Goal: Task Accomplishment & Management: Use online tool/utility

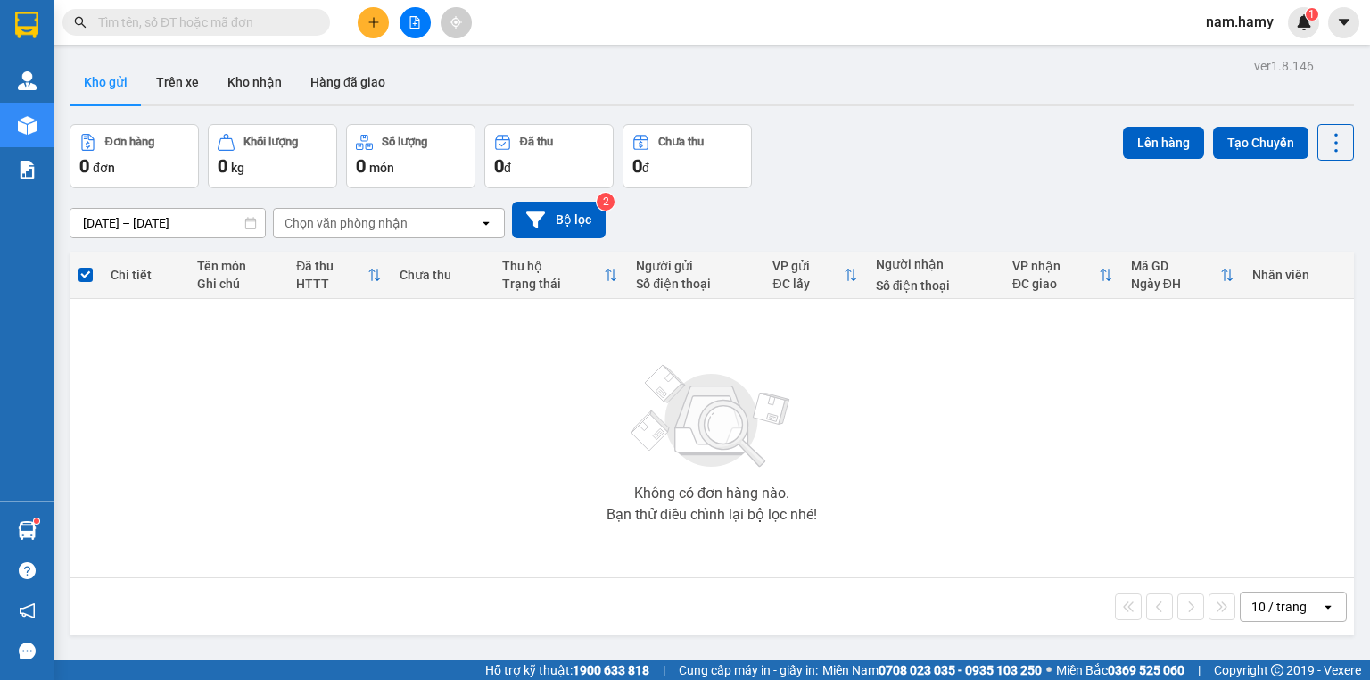
click at [402, 18] on button at bounding box center [415, 22] width 31 height 31
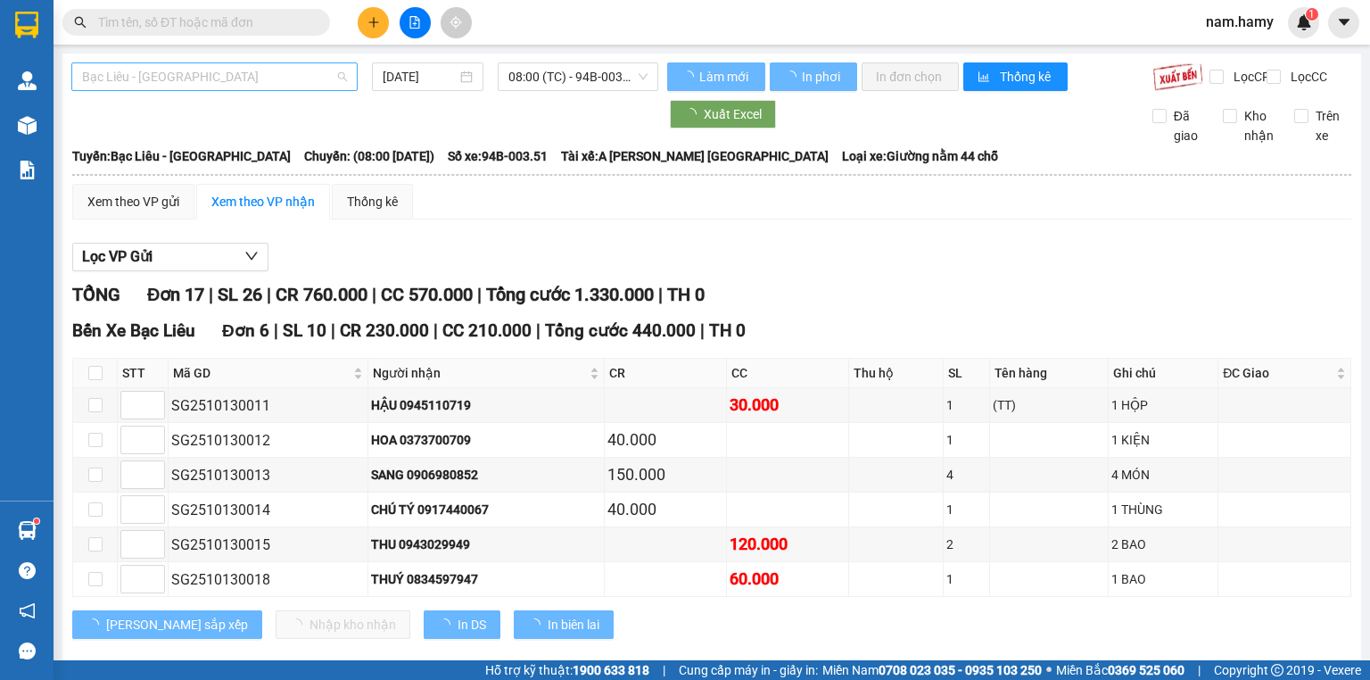
click at [351, 78] on div "Bạc Liêu - [GEOGRAPHIC_DATA]" at bounding box center [214, 76] width 286 height 29
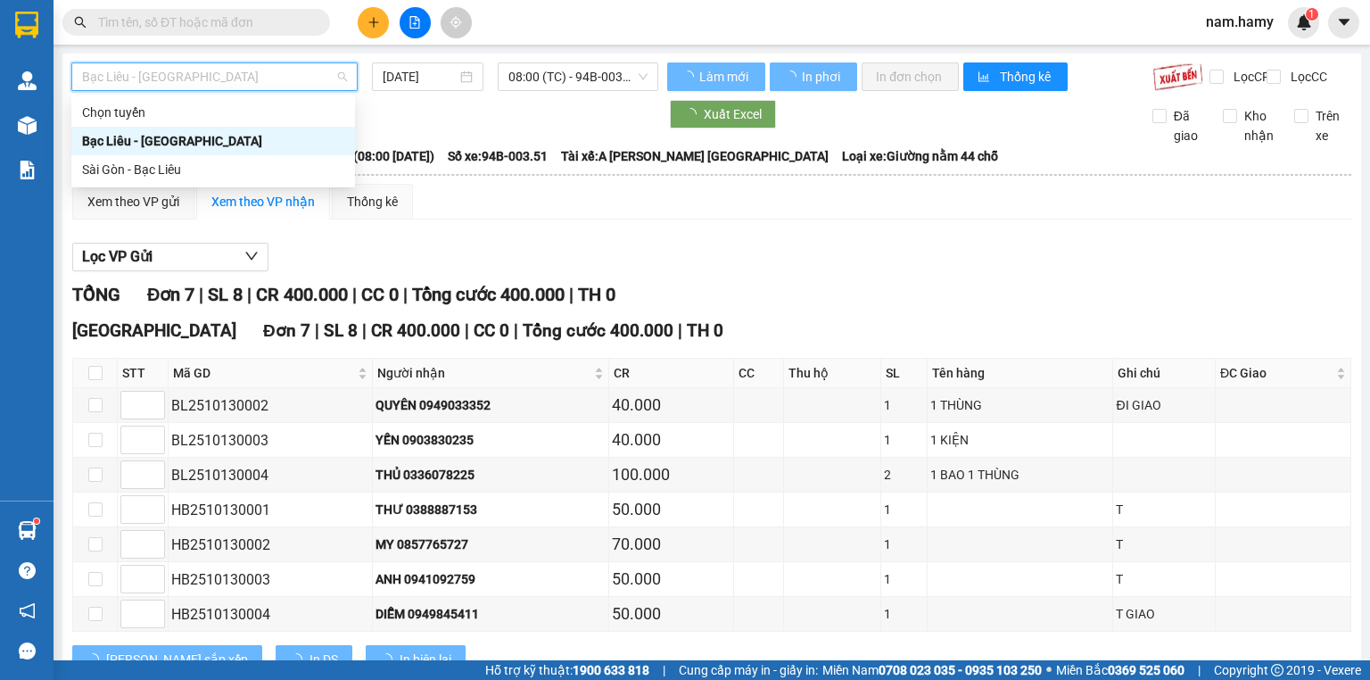
click at [271, 163] on div "Sài Gòn - Bạc Liêu" at bounding box center [213, 170] width 262 height 20
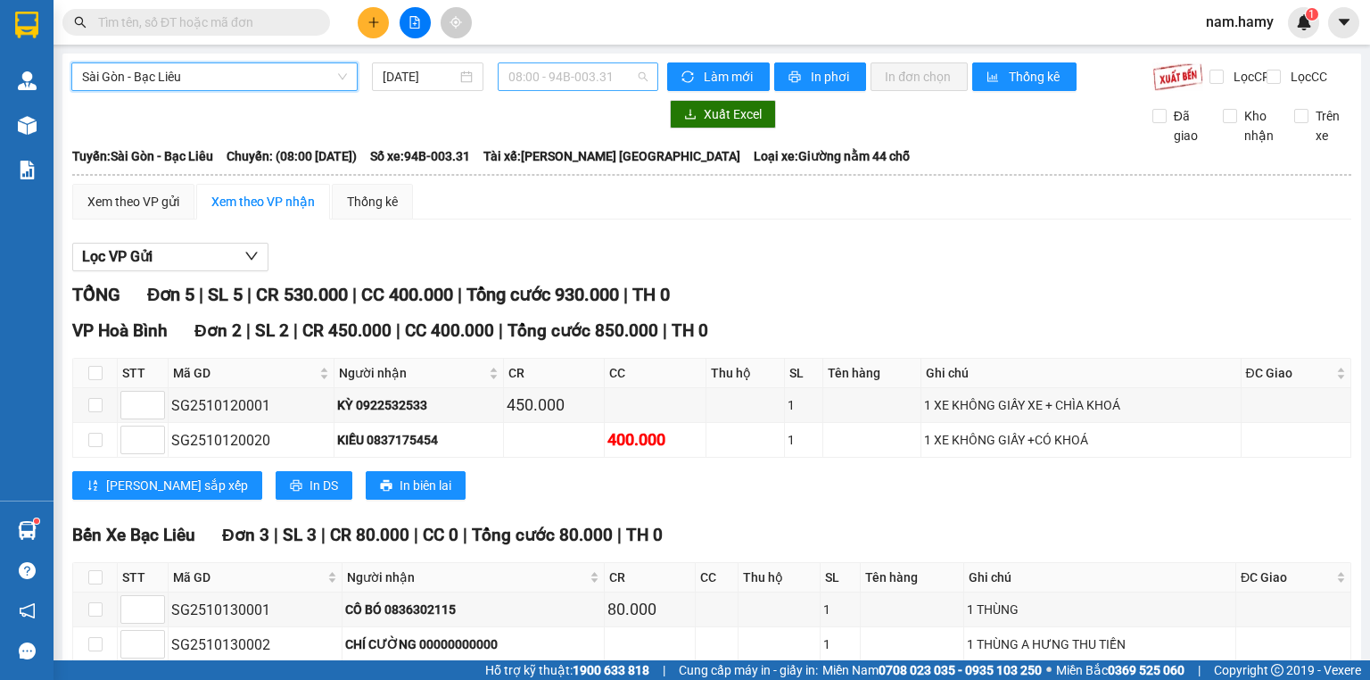
click at [532, 80] on span "08:00 - 94B-003.31" at bounding box center [578, 76] width 140 height 27
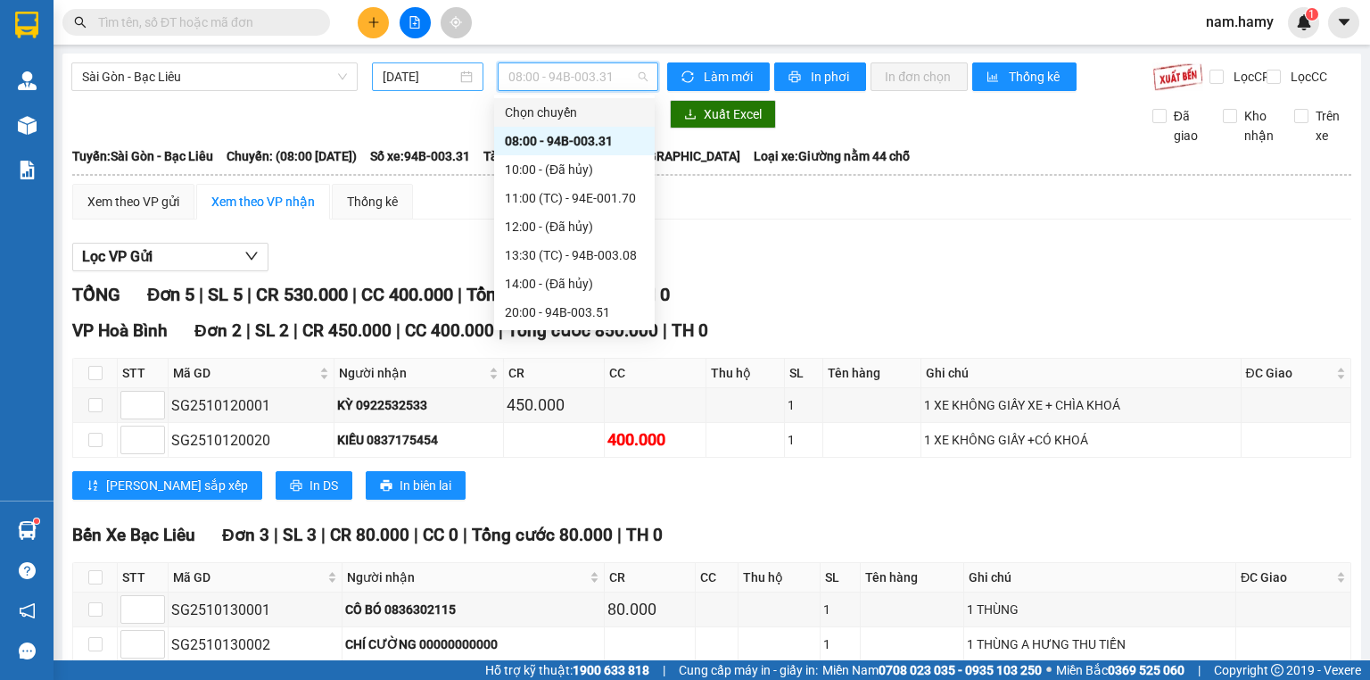
click at [442, 79] on input "[DATE]" at bounding box center [419, 77] width 73 height 20
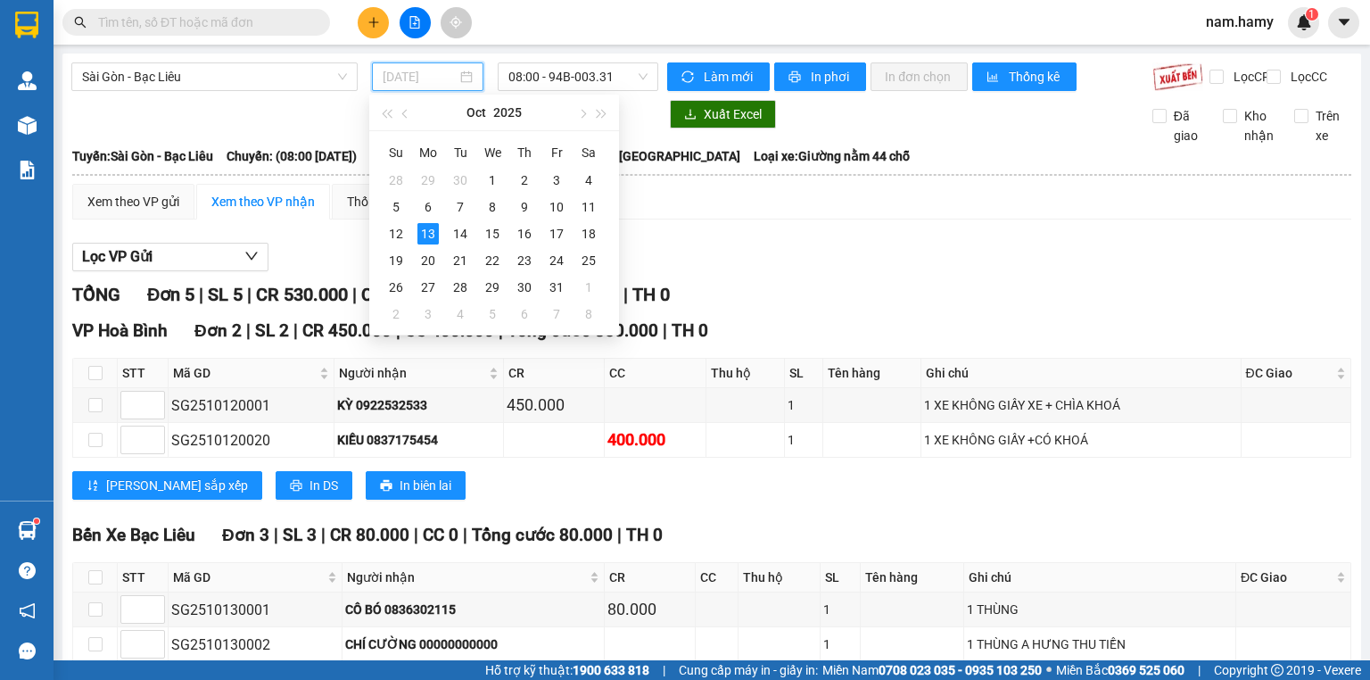
type input "[DATE]"
click at [229, 91] on div "Sài Gòn - Bạc Liêu [DATE] 08:00 - 94B-003.31" at bounding box center [364, 76] width 587 height 29
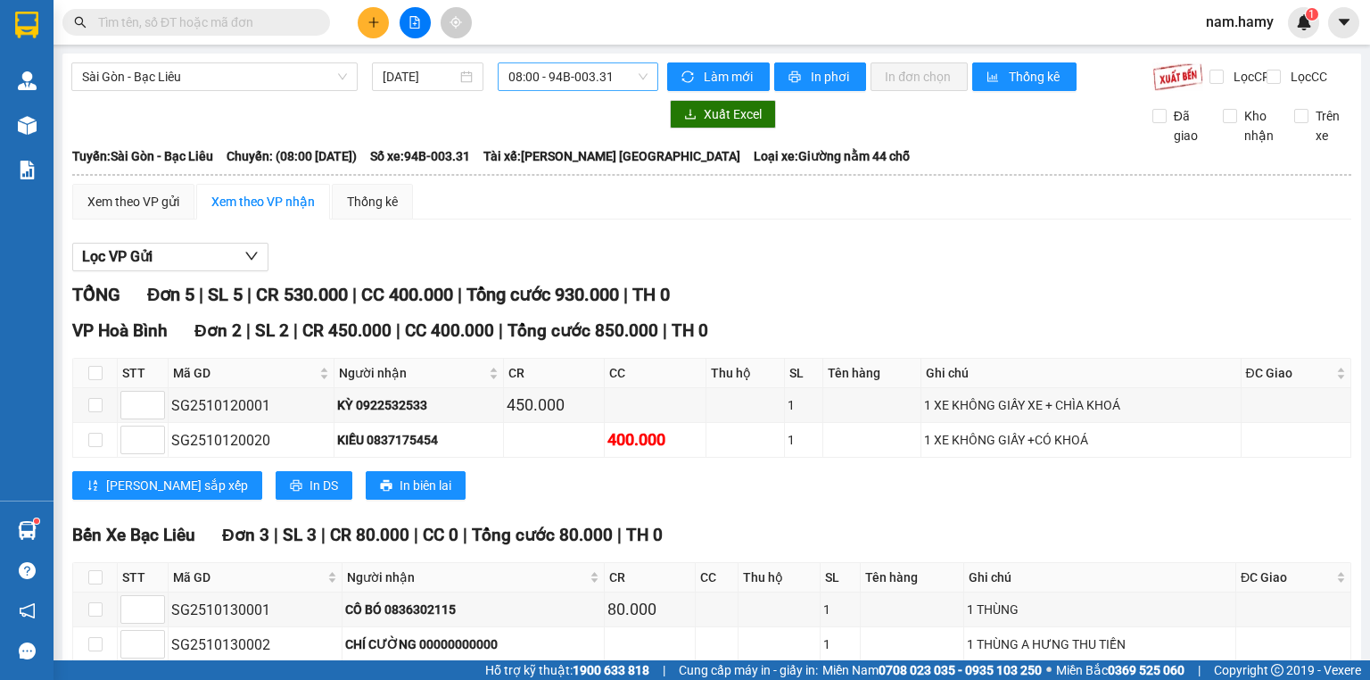
click at [617, 75] on span "08:00 - 94B-003.31" at bounding box center [578, 76] width 140 height 27
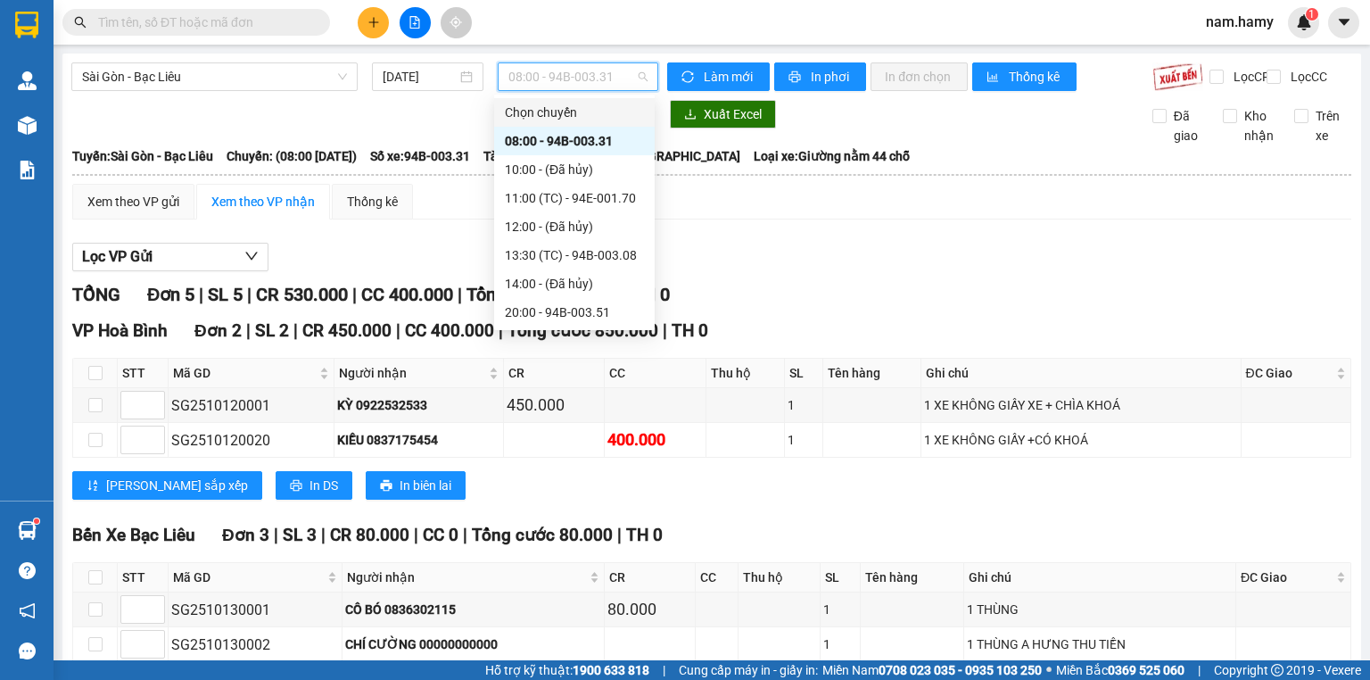
scroll to position [29, 0]
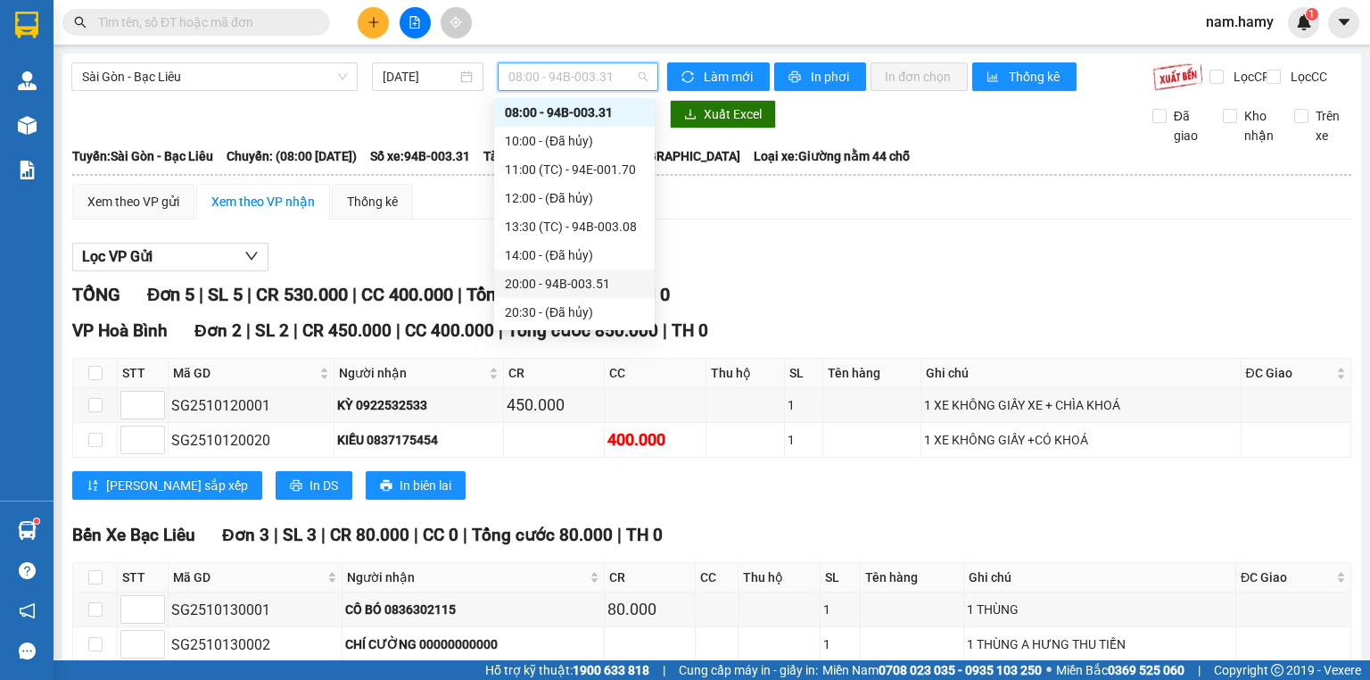
click at [607, 278] on div "20:00 - 94B-003.51" at bounding box center [574, 284] width 139 height 20
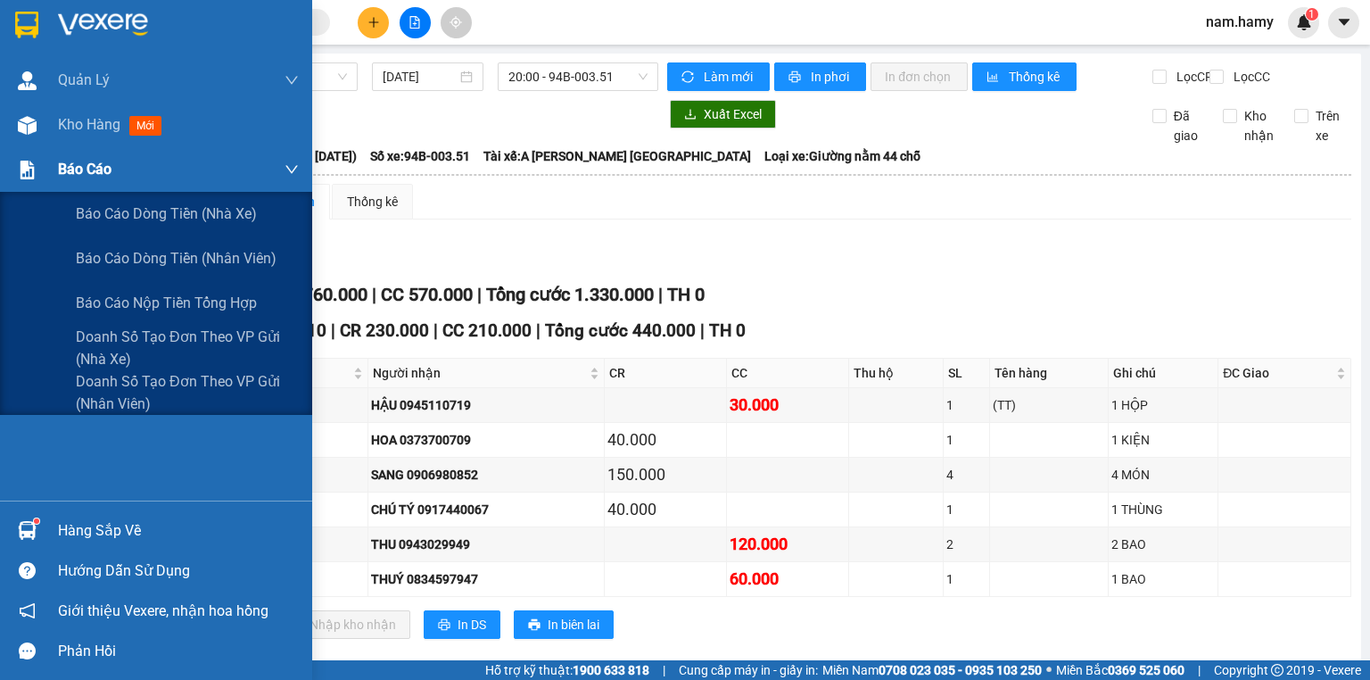
click at [55, 175] on div "Báo cáo" at bounding box center [156, 169] width 312 height 45
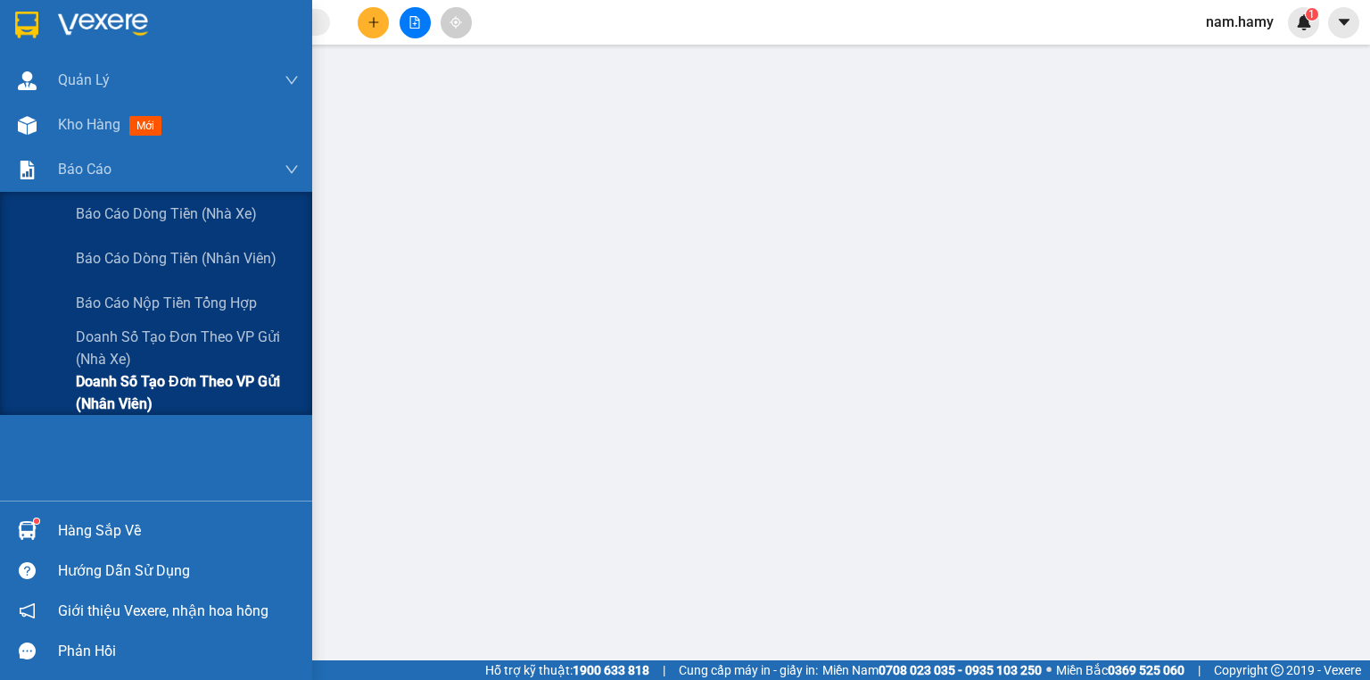
click at [73, 403] on div "Doanh số tạo đơn theo VP gửi (nhân viên)" at bounding box center [156, 392] width 312 height 45
